Goal: Task Accomplishment & Management: Use online tool/utility

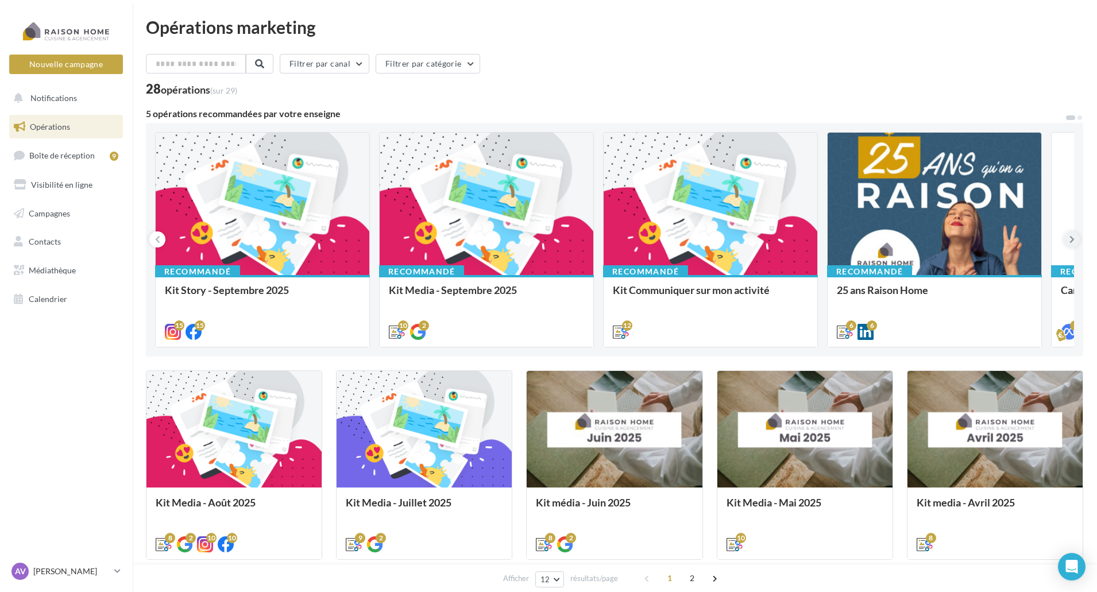
click at [1068, 239] on button at bounding box center [1071, 239] width 16 height 16
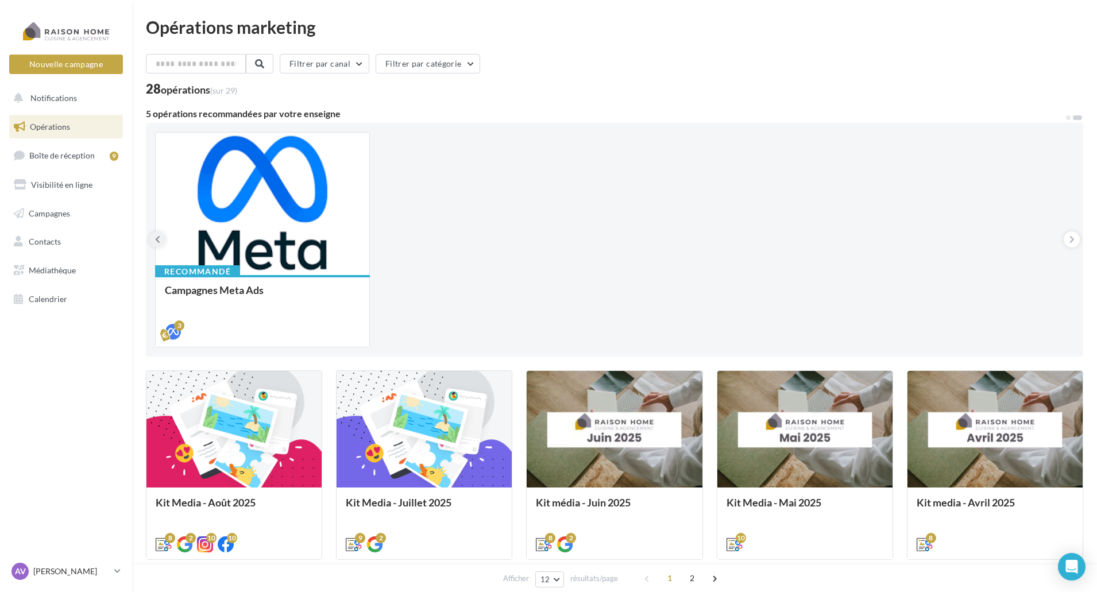
click at [155, 241] on icon at bounding box center [157, 239] width 5 height 11
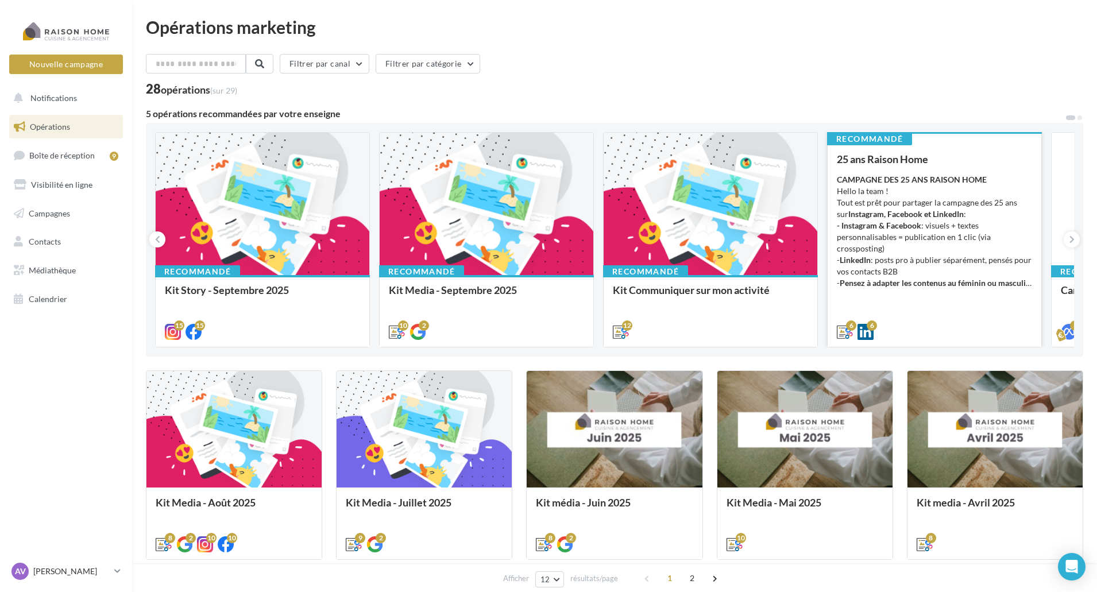
click at [950, 309] on div "25 ans Raison Home CAMPAGNE DES 25 ANS RAISON HOME Hello la team ! Tout est prê…" at bounding box center [933, 244] width 195 height 183
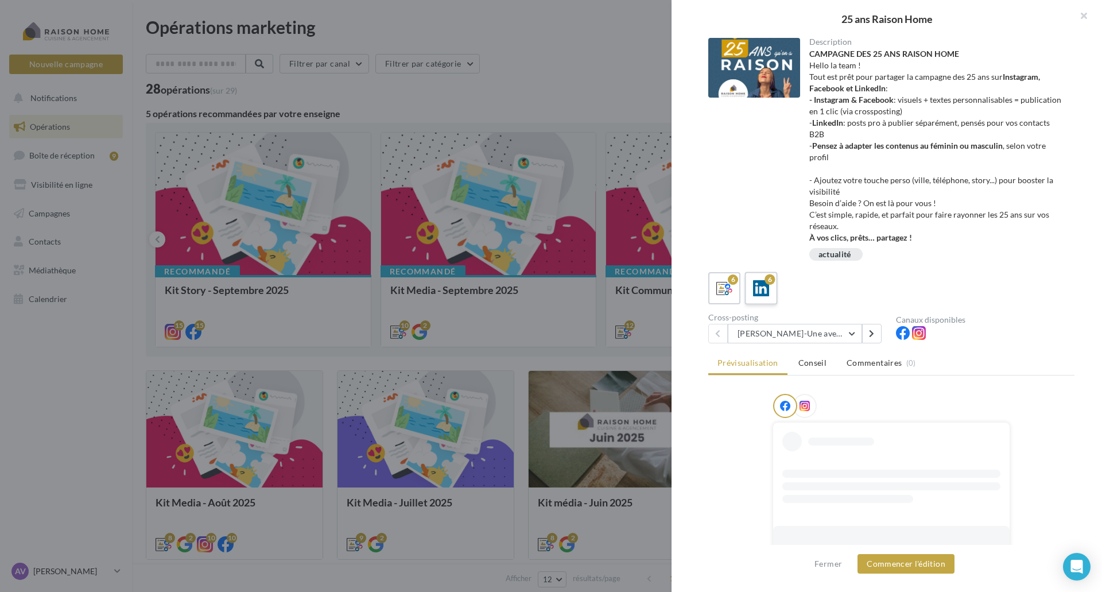
click at [766, 284] on div "6" at bounding box center [770, 279] width 10 height 10
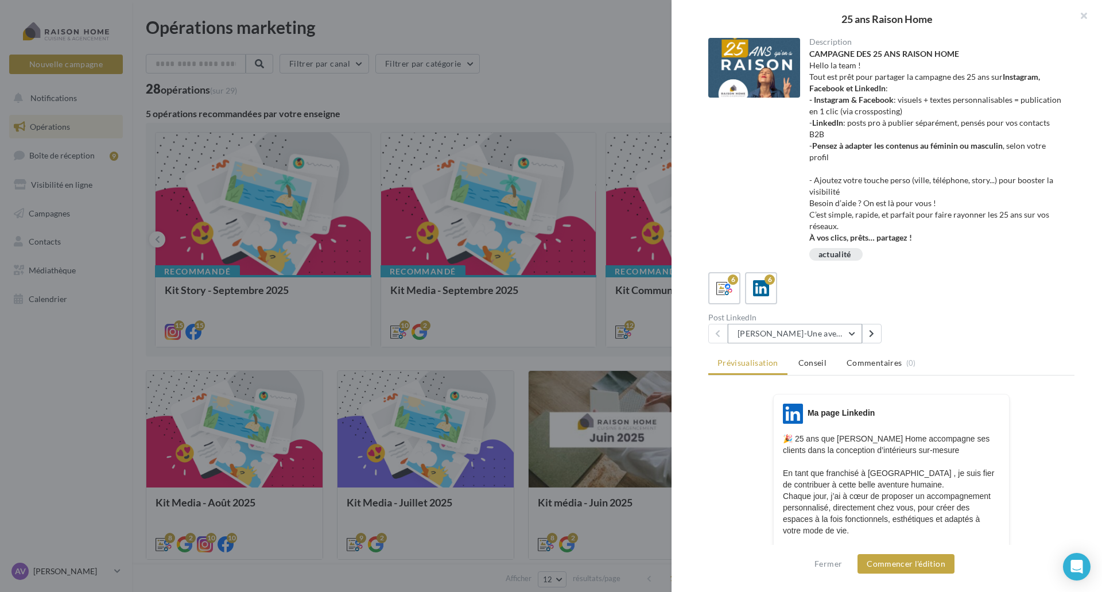
click at [855, 332] on button "Avril-Une aventure humaine depuis 25 ans" at bounding box center [795, 334] width 134 height 20
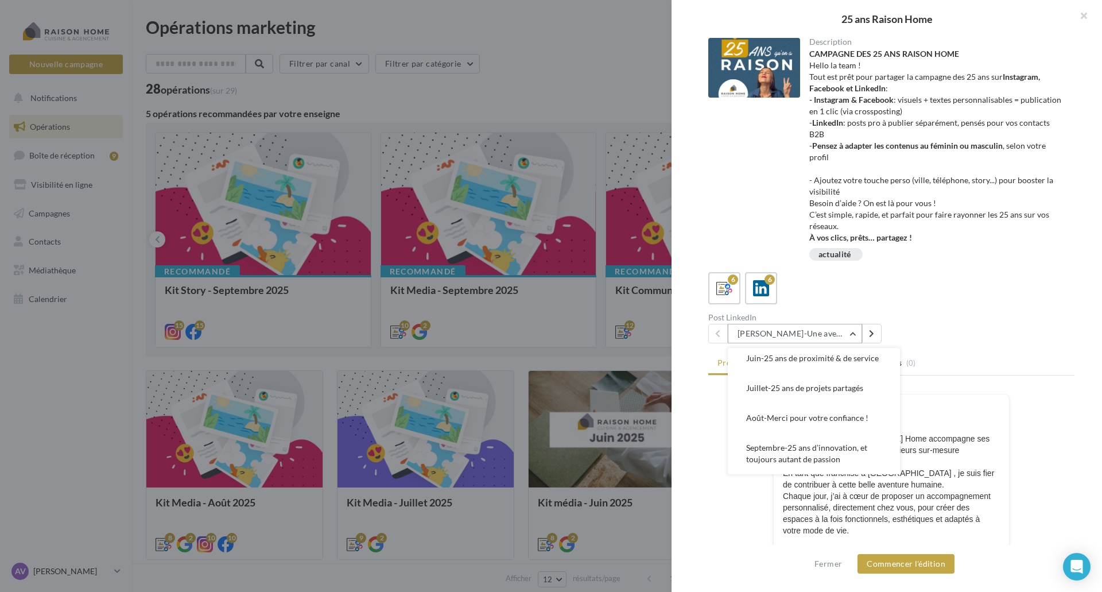
scroll to position [87, 0]
click at [822, 459] on span "Septembre-25 ans d’innovation, et toujours autant de passion" at bounding box center [806, 453] width 121 height 21
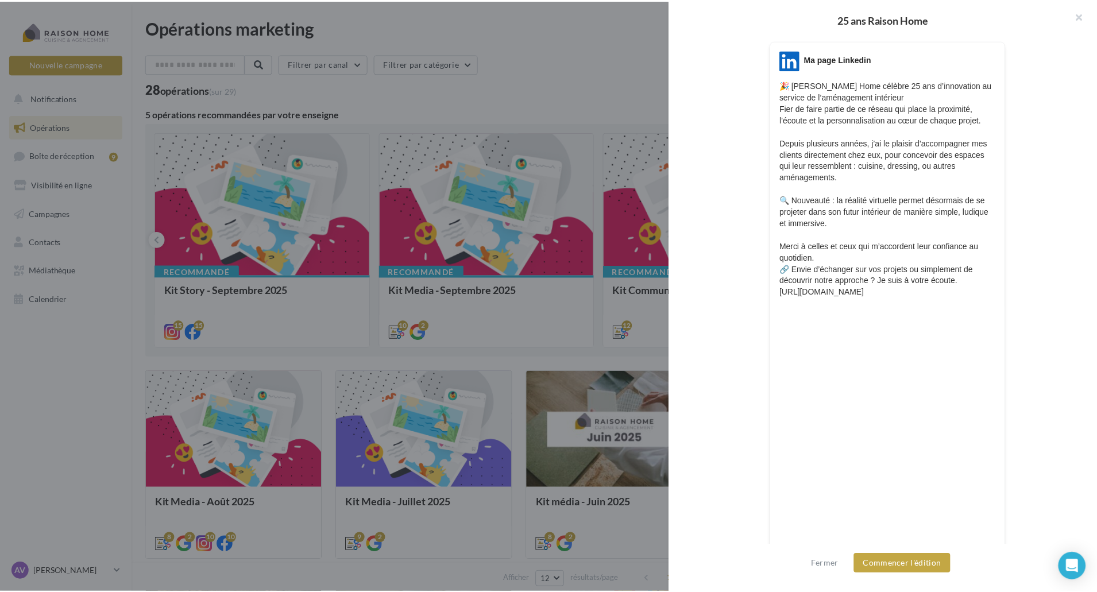
scroll to position [0, 0]
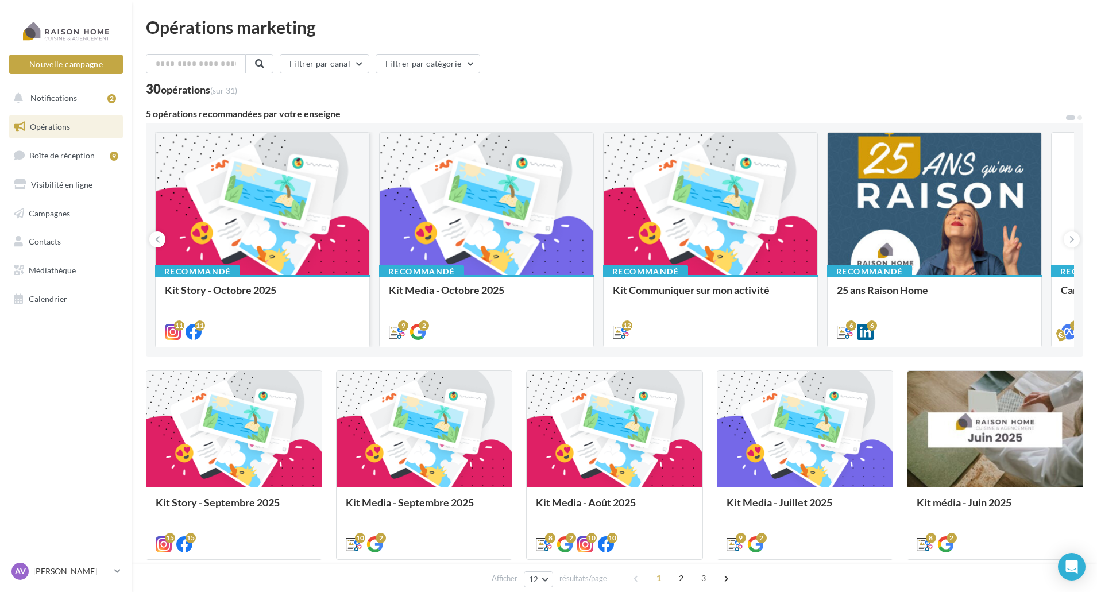
click at [317, 198] on div at bounding box center [263, 205] width 214 height 144
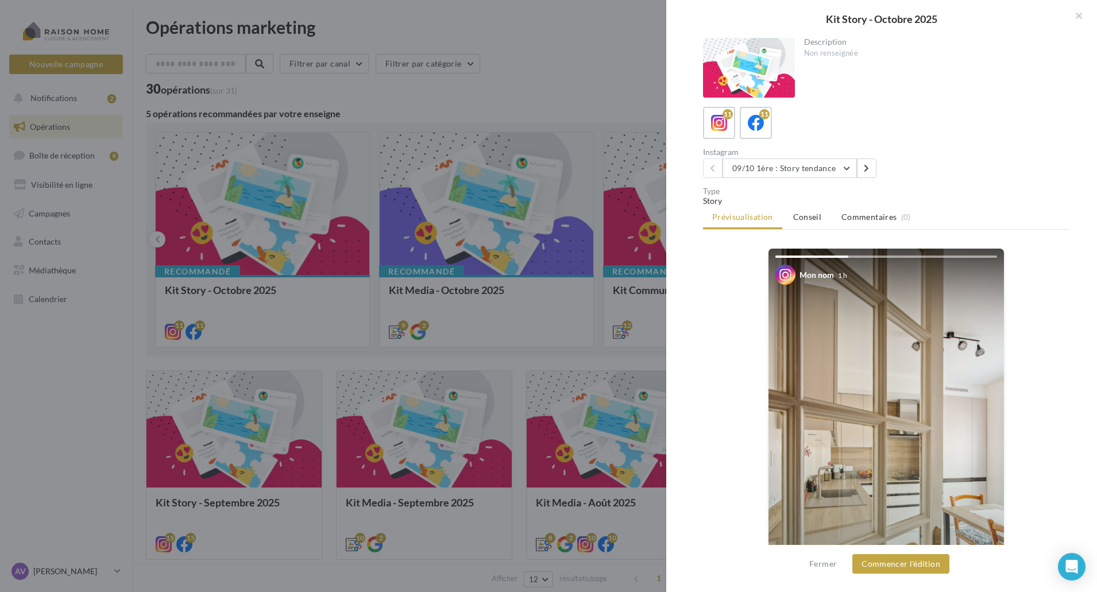
click at [512, 258] on div at bounding box center [548, 296] width 1097 height 592
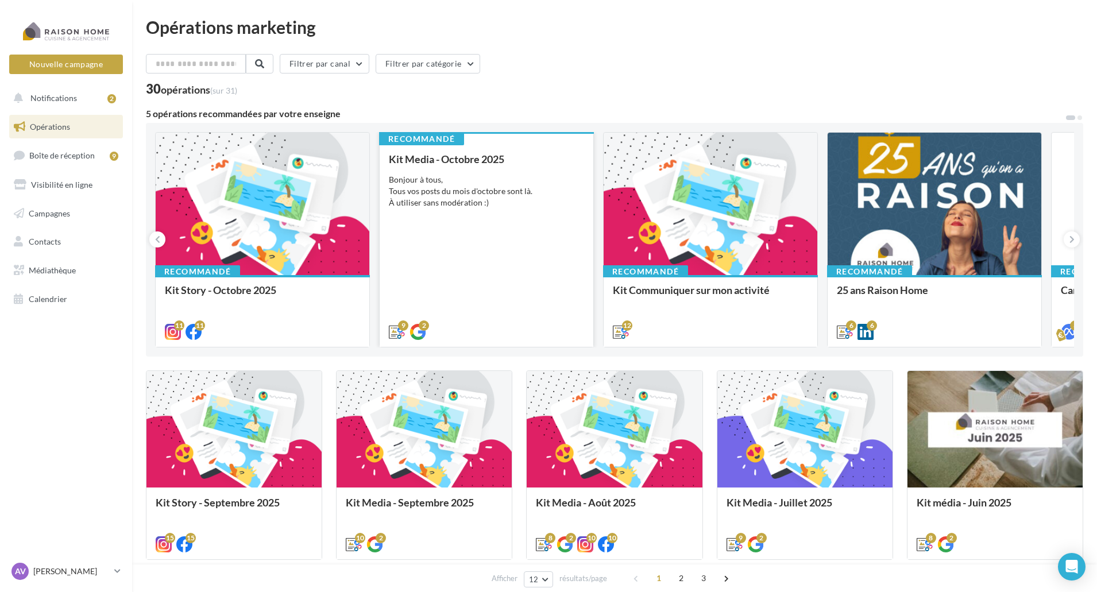
click at [539, 247] on div "Kit Media - [DATE] Bonjour à tous, Tous vos posts du mois d'octobre sont là. À …" at bounding box center [486, 244] width 195 height 183
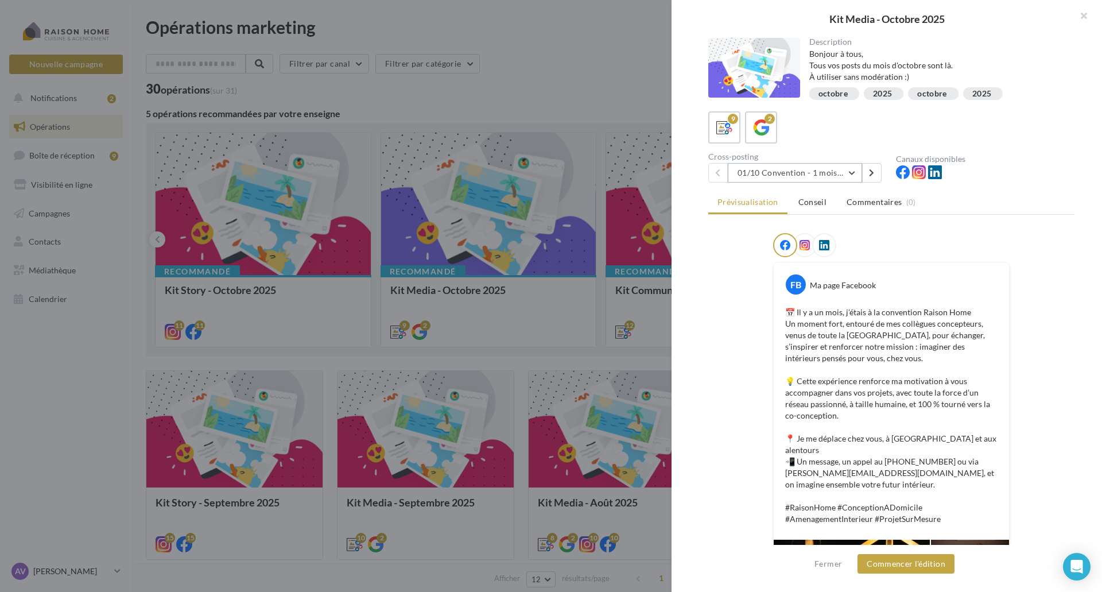
click at [808, 175] on button "01/10 Convention - 1 mois en arrière" at bounding box center [795, 173] width 134 height 20
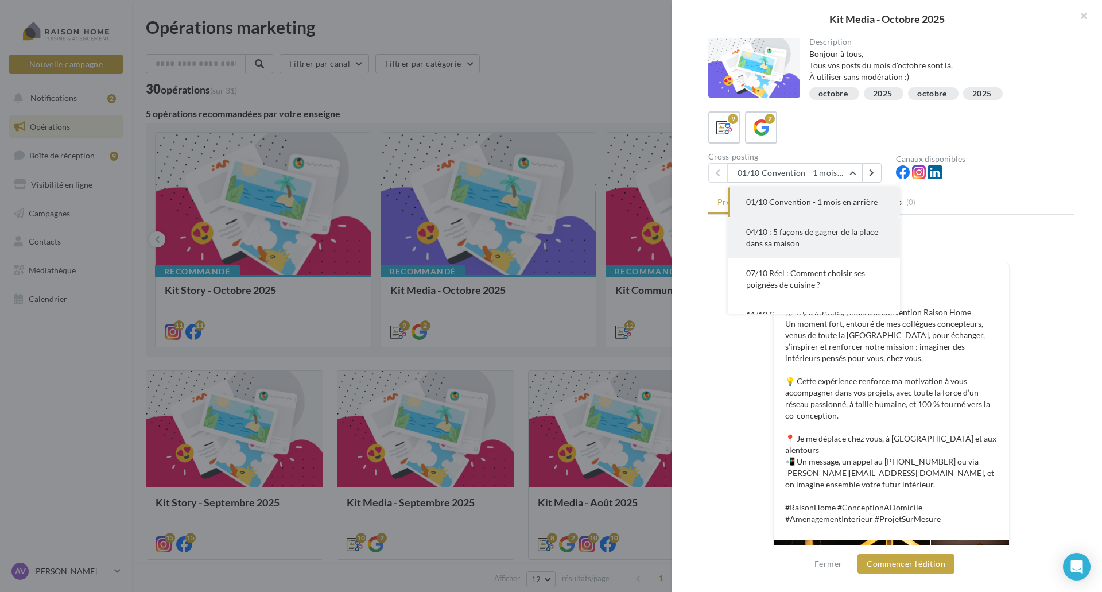
click at [826, 227] on span "04/10 : 5 façons de gagner de la place dans sa maison" at bounding box center [812, 237] width 132 height 21
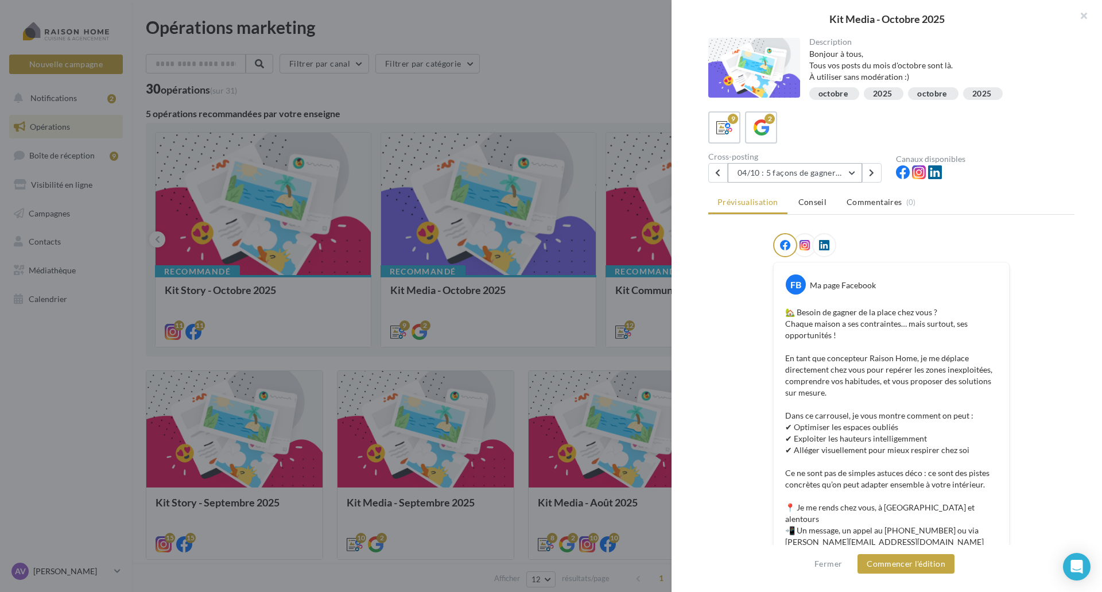
click at [840, 175] on button "04/10 : 5 façons de gagner de la place dans sa maison" at bounding box center [795, 173] width 134 height 20
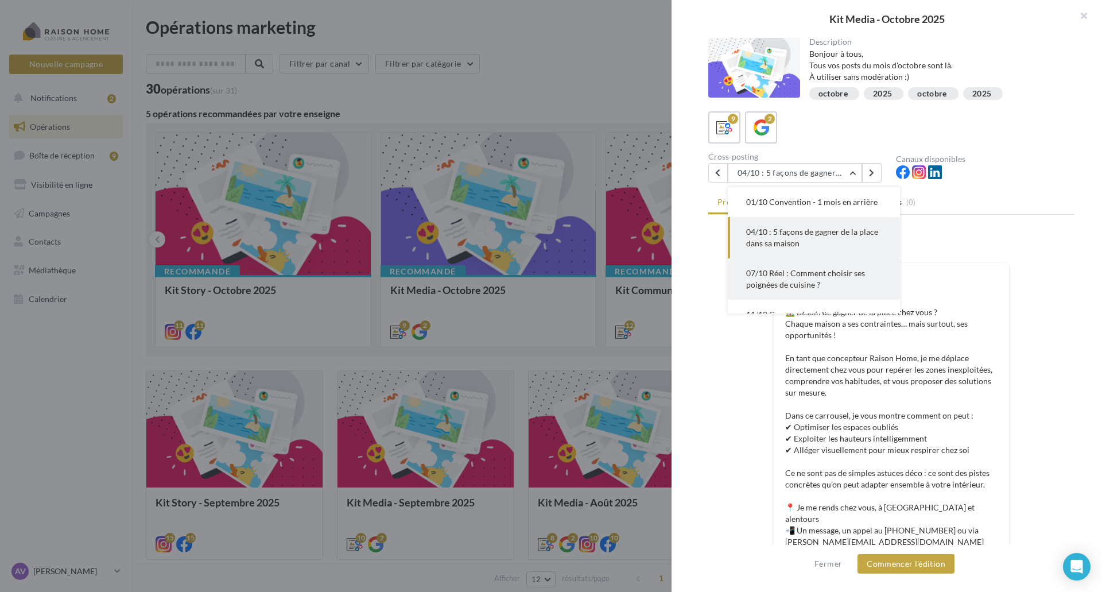
click at [820, 270] on span "07/10 Réel : Comment choisir ses poignées de cuisine ?" at bounding box center [805, 278] width 119 height 21
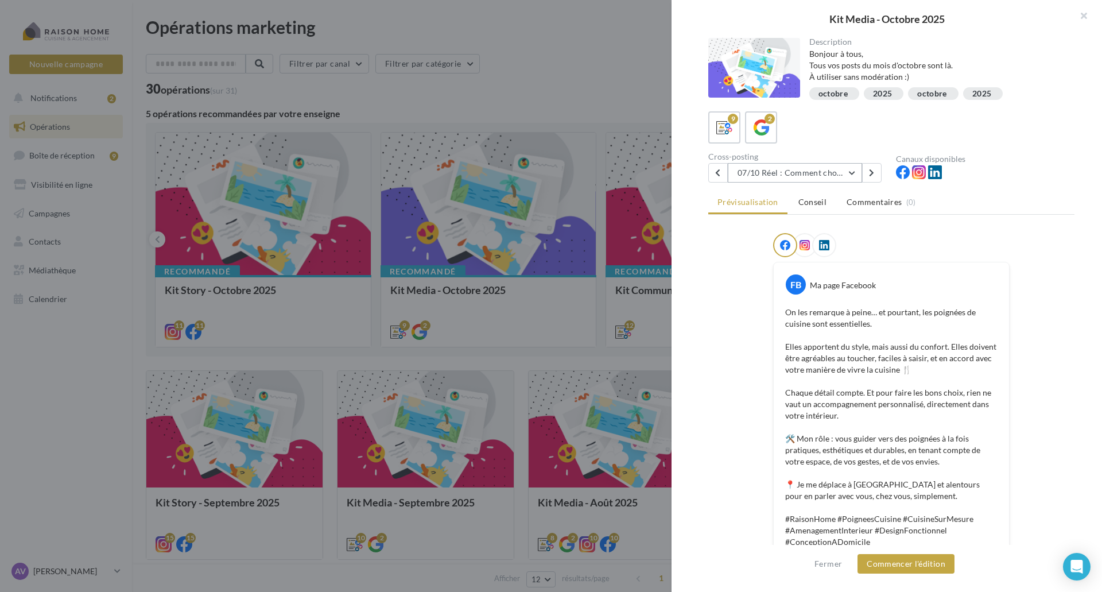
click at [846, 171] on button "07/10 Réel : Comment choisir ses poignées de cuisine ?" at bounding box center [795, 173] width 134 height 20
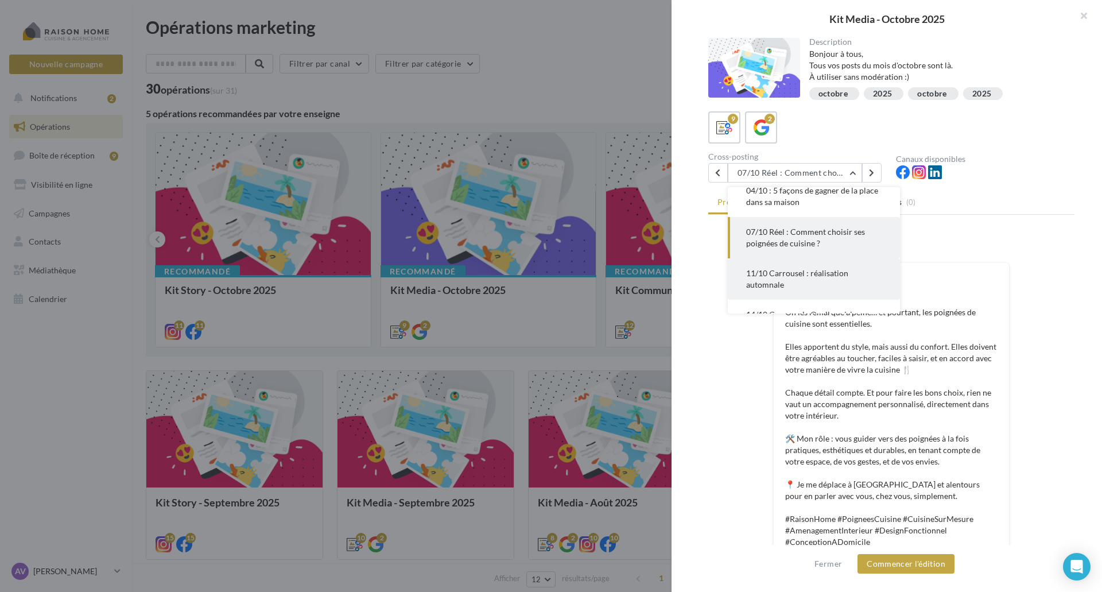
click at [844, 281] on button "11/10 Carrousel : réalisation automnale" at bounding box center [814, 278] width 172 height 41
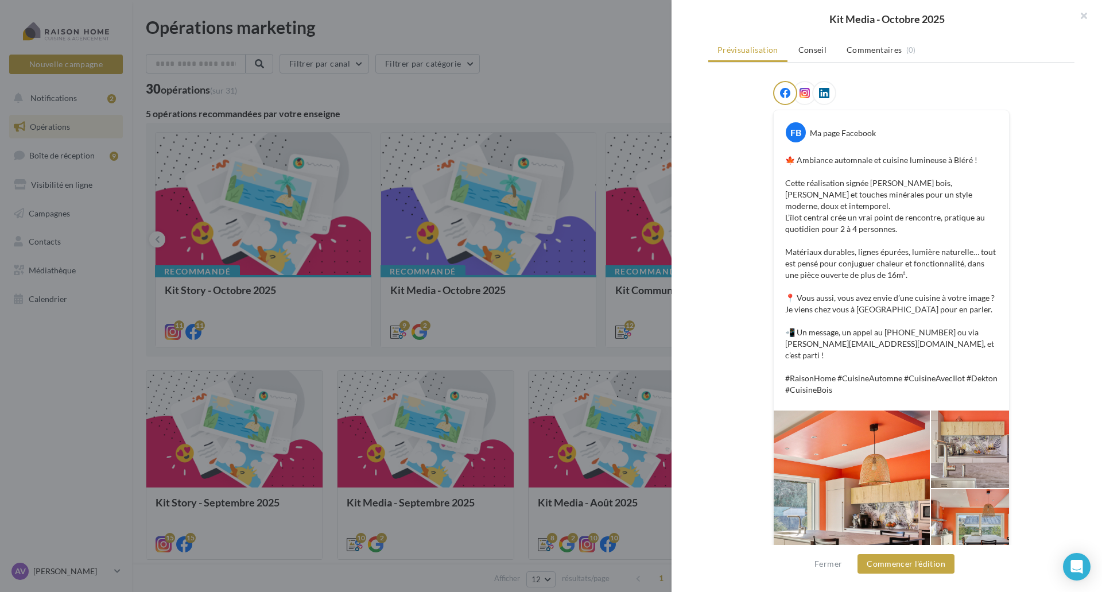
scroll to position [0, 0]
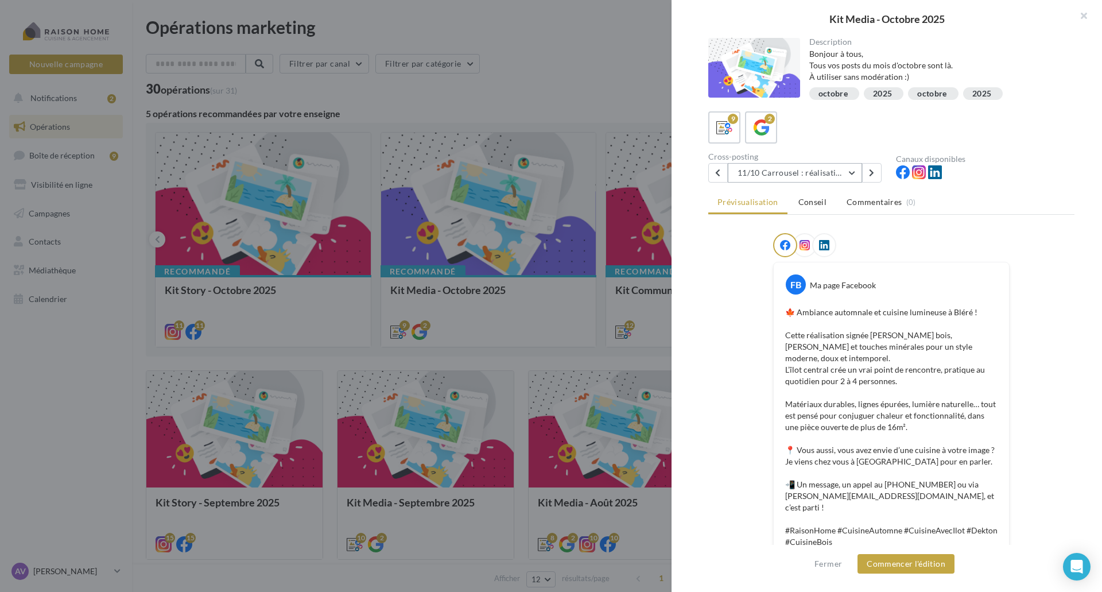
click at [836, 167] on button "11/10 Carrousel : réalisation automnale" at bounding box center [795, 173] width 134 height 20
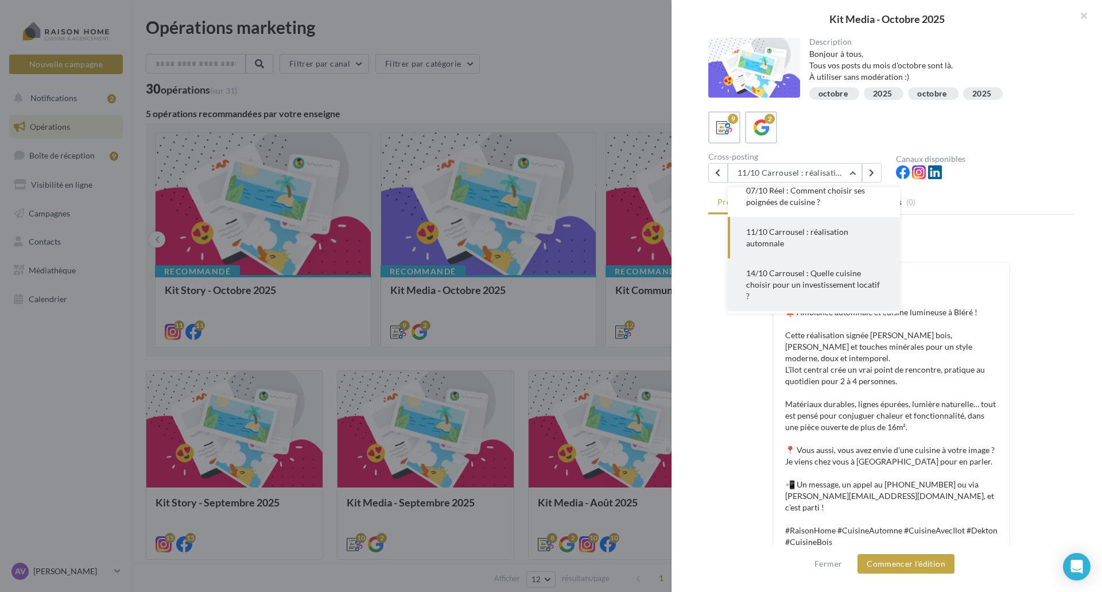
click at [837, 286] on span "14/10 Carrousel : Quelle cuisine choisir pour un investissement locatif ?" at bounding box center [813, 284] width 134 height 33
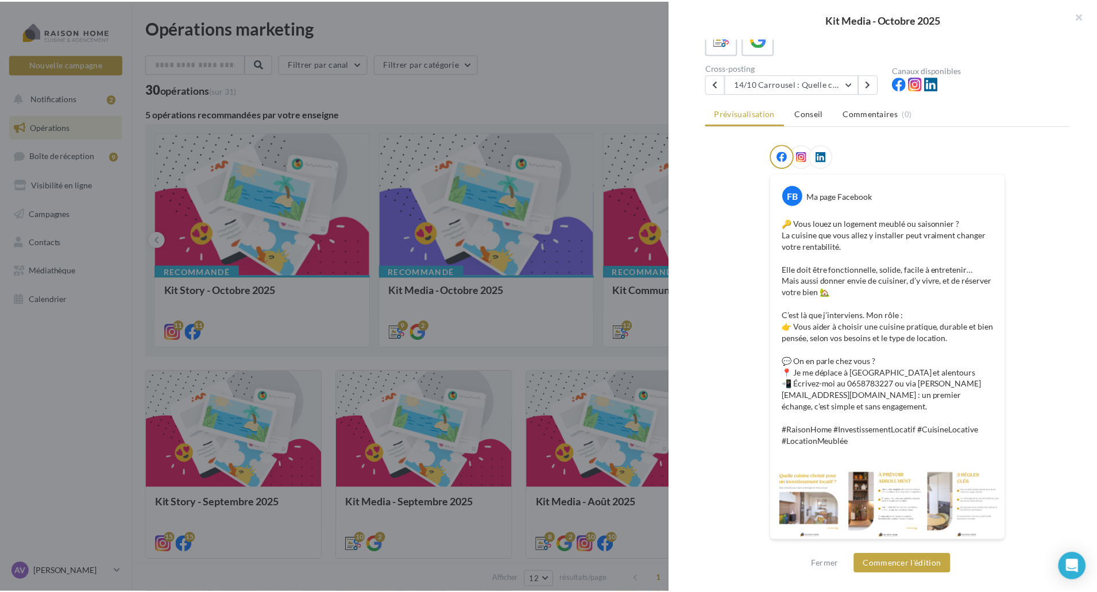
scroll to position [0, 0]
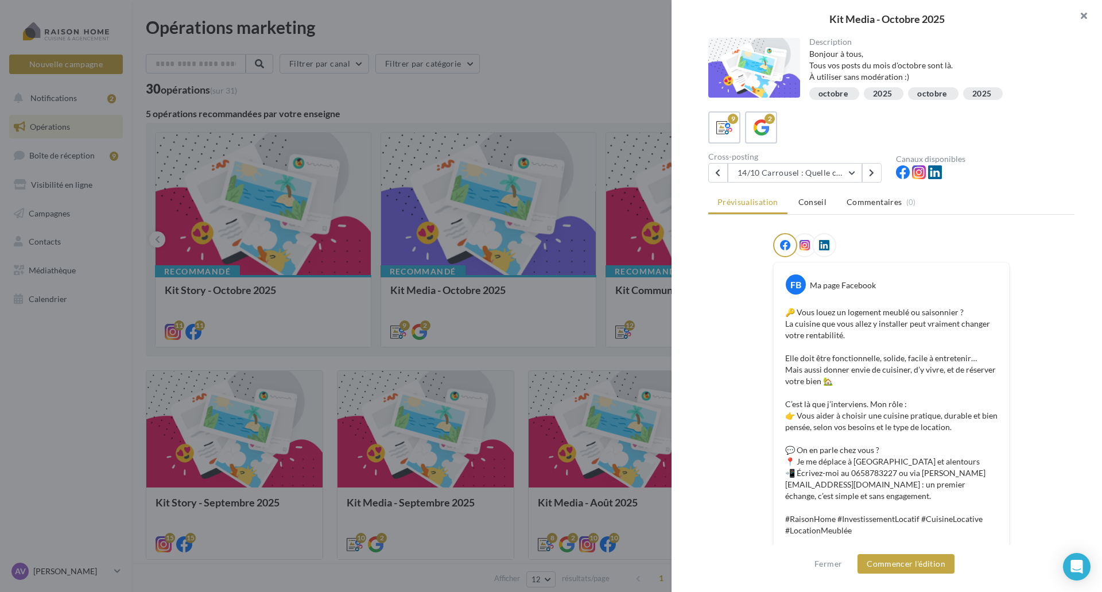
click at [1086, 17] on button "button" at bounding box center [1079, 17] width 46 height 34
